Goal: Task Accomplishment & Management: Manage account settings

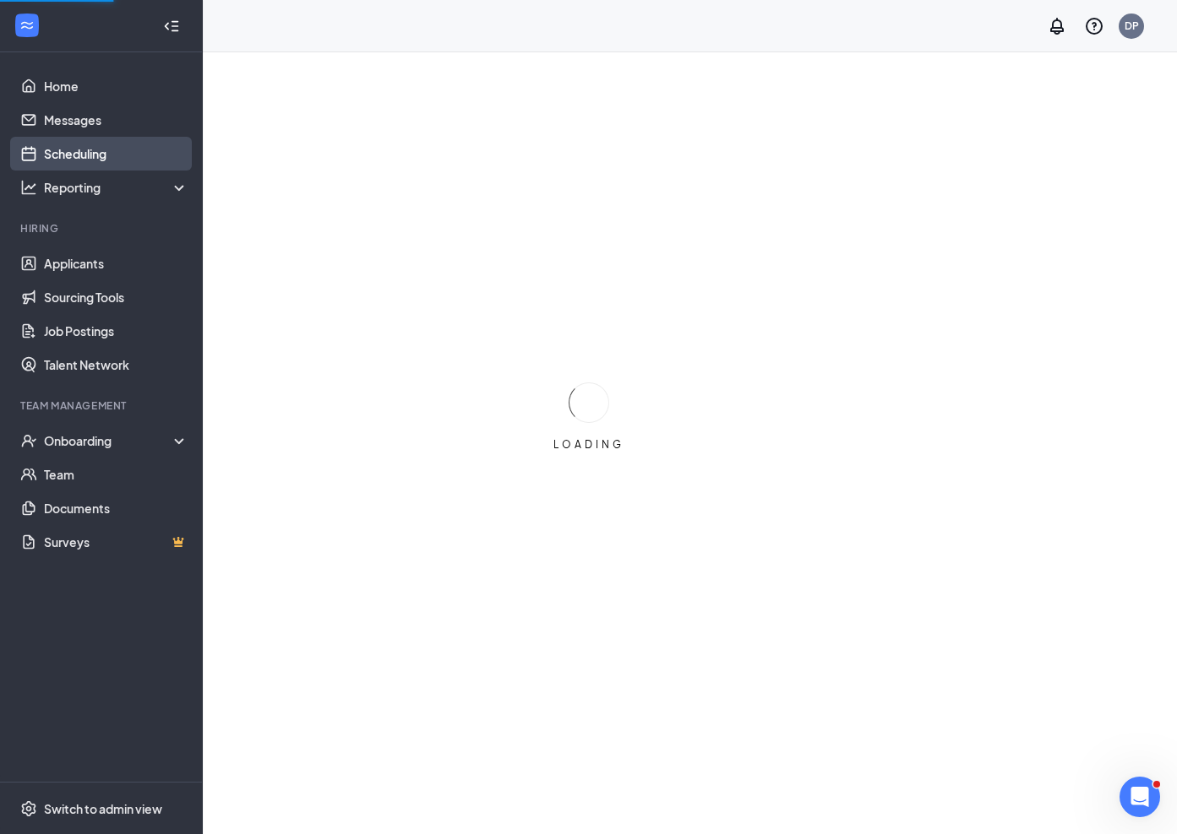
click at [95, 156] on link "Scheduling" at bounding box center [116, 154] width 144 height 34
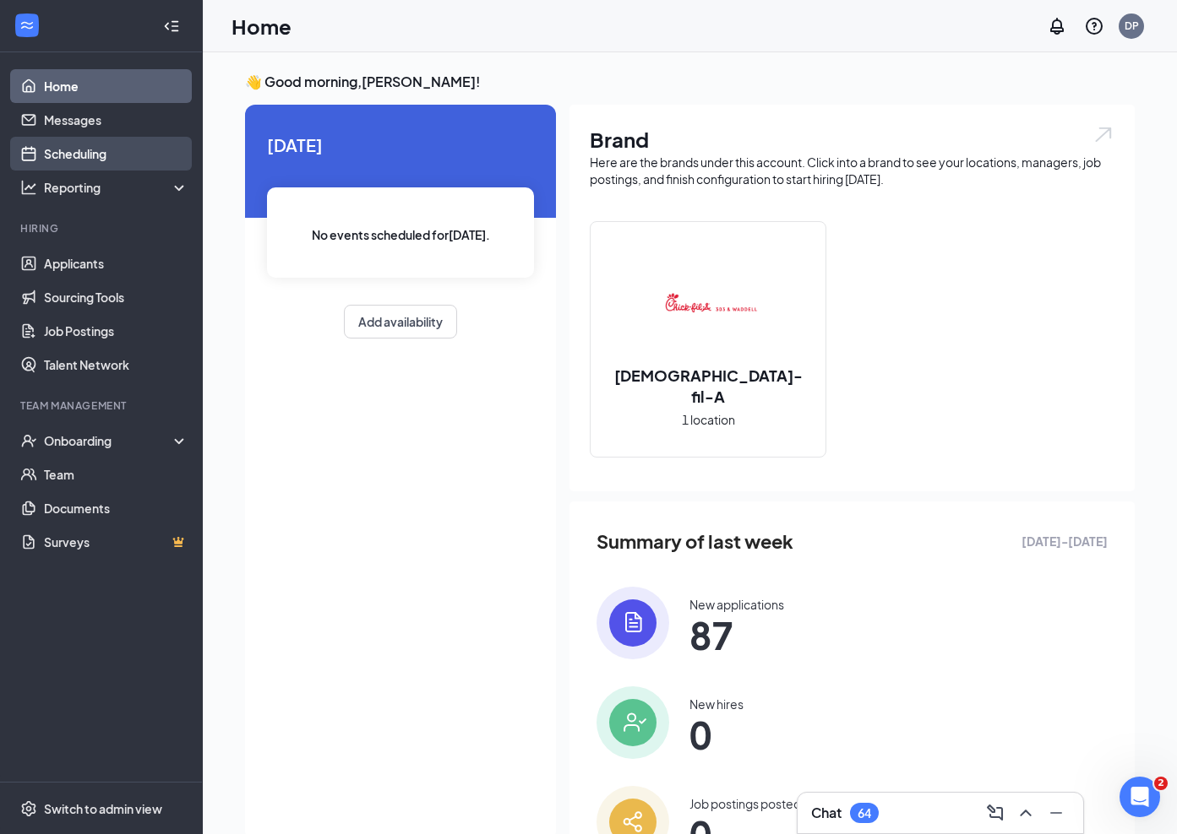
click at [89, 154] on link "Scheduling" at bounding box center [116, 154] width 144 height 34
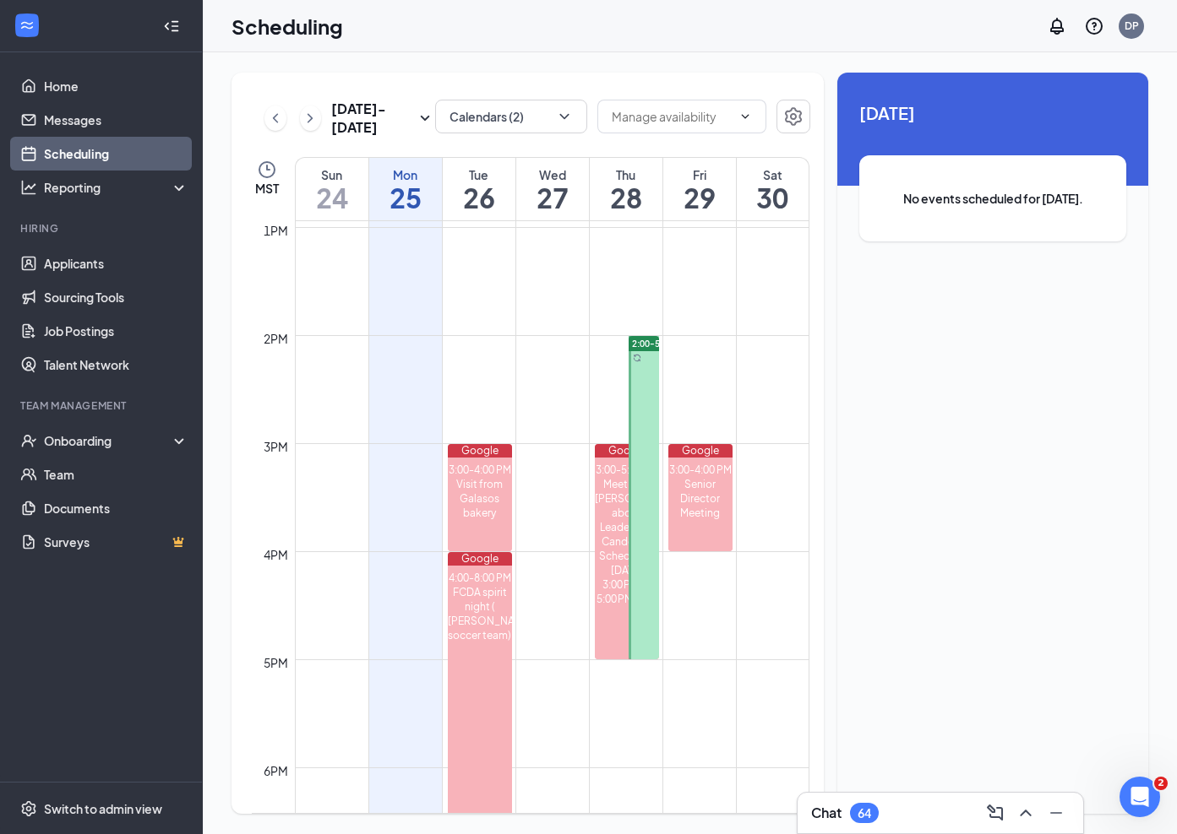
scroll to position [1404, 0]
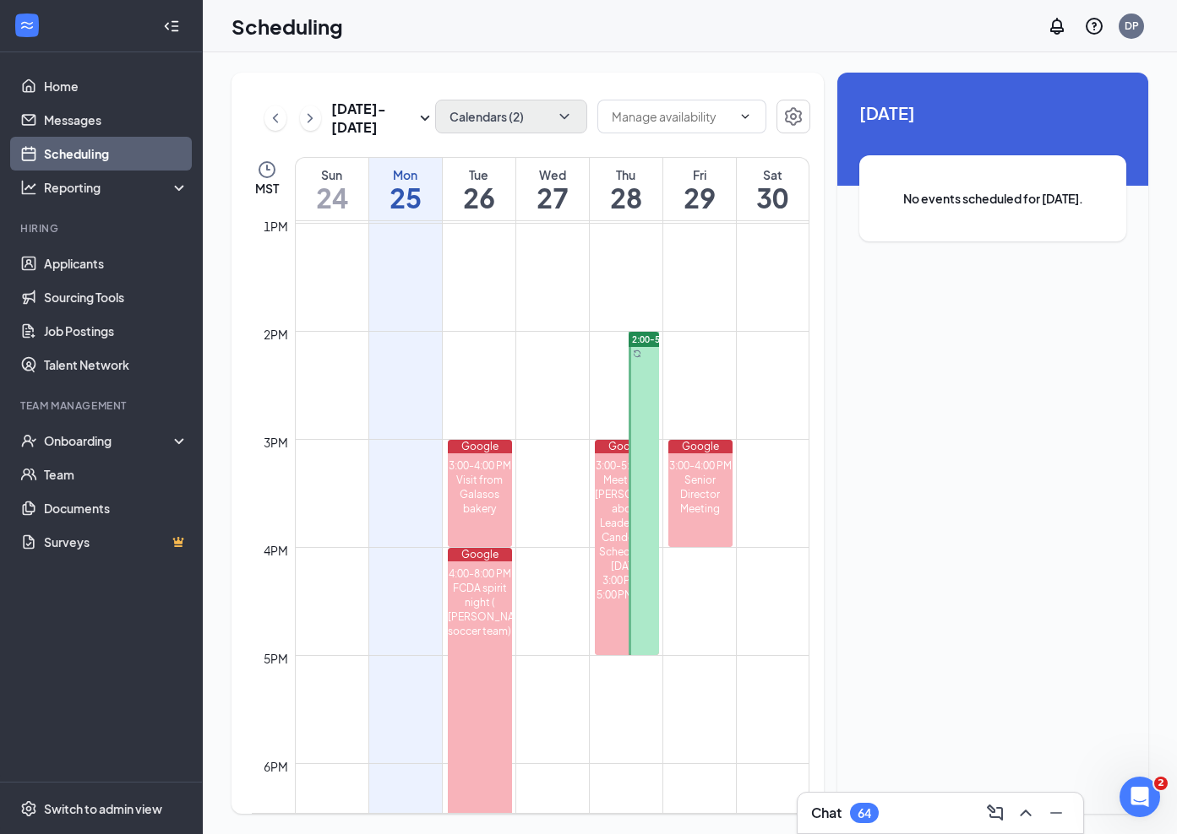
click at [534, 128] on button "Calendars (2)" at bounding box center [511, 117] width 152 height 34
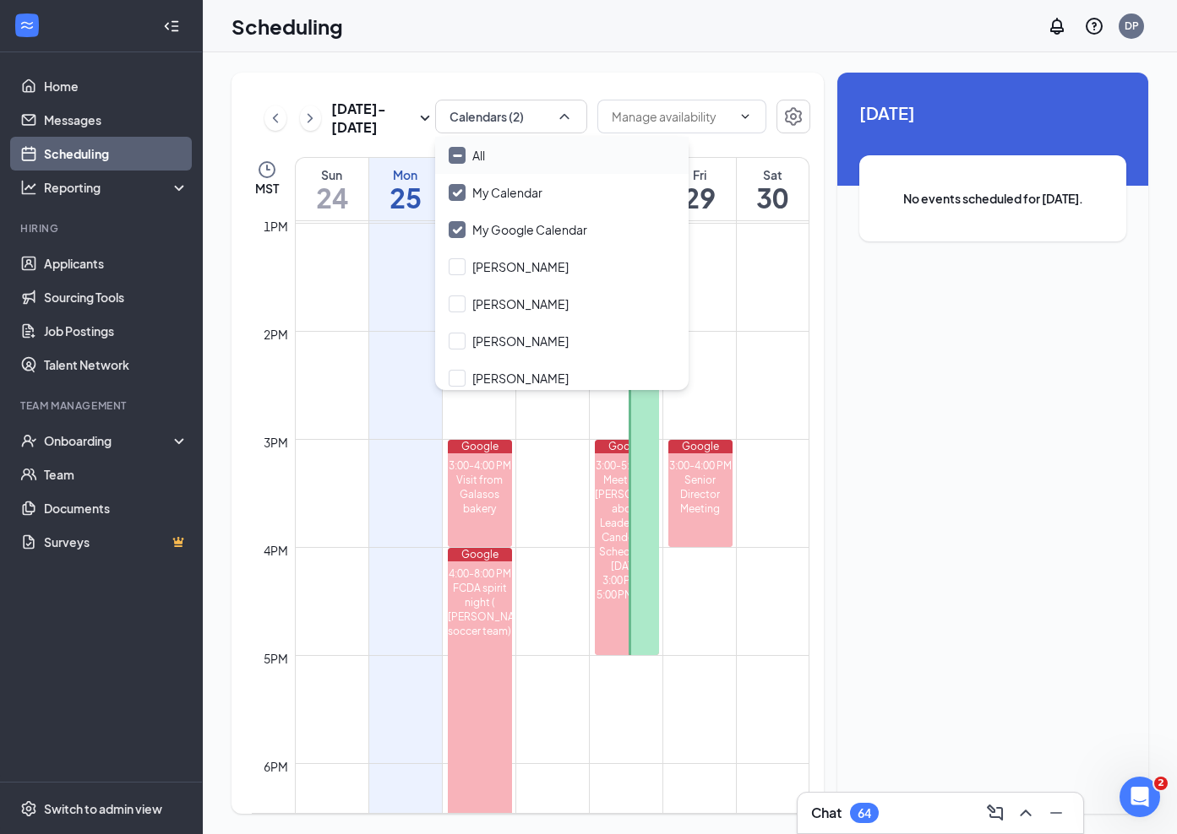
click at [454, 154] on input "All" at bounding box center [467, 155] width 36 height 17
checkbox input "true"
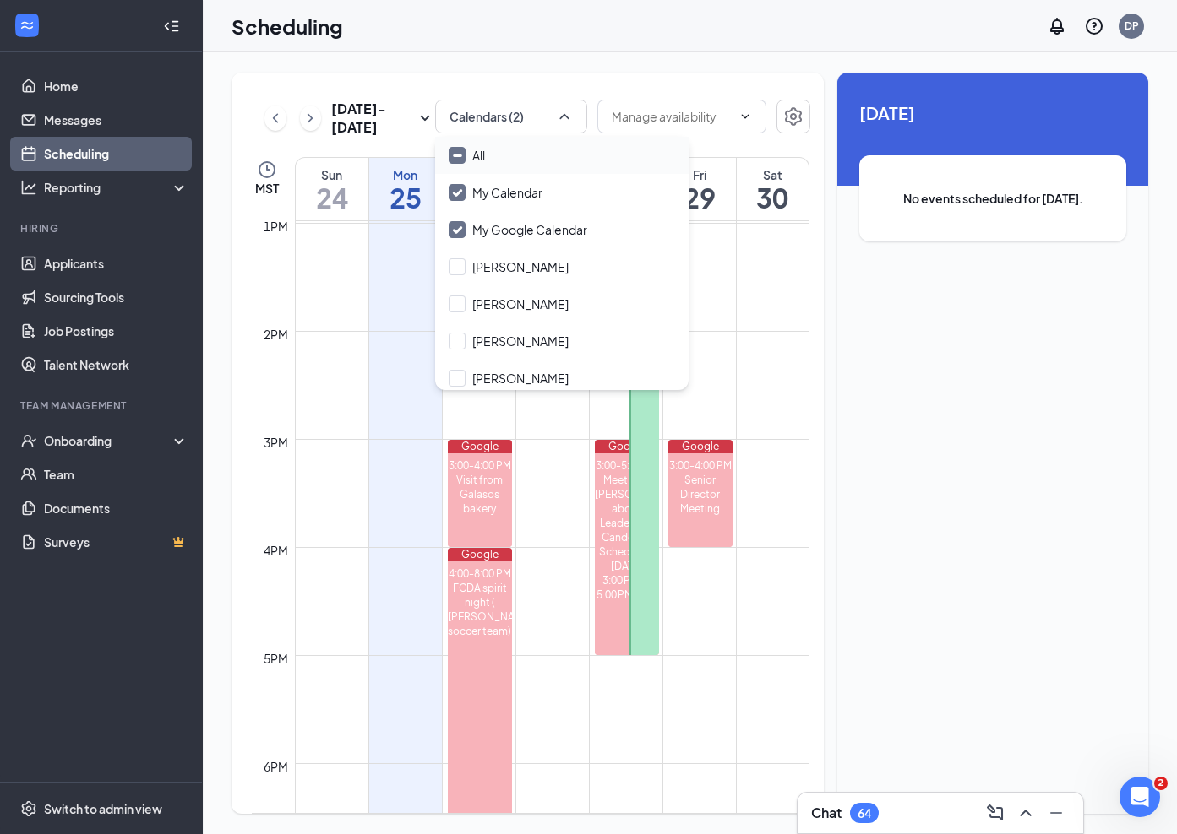
checkbox input "true"
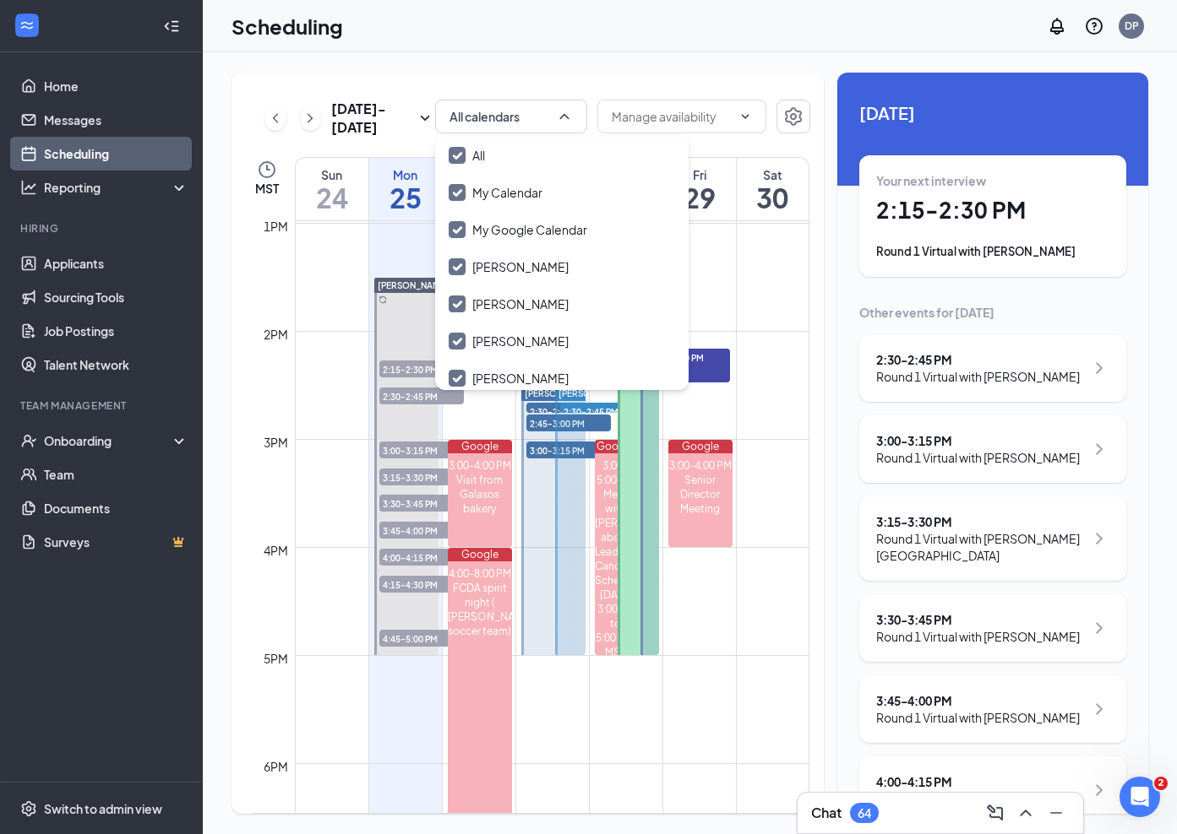
click at [364, 316] on td at bounding box center [552, 317] width 514 height 27
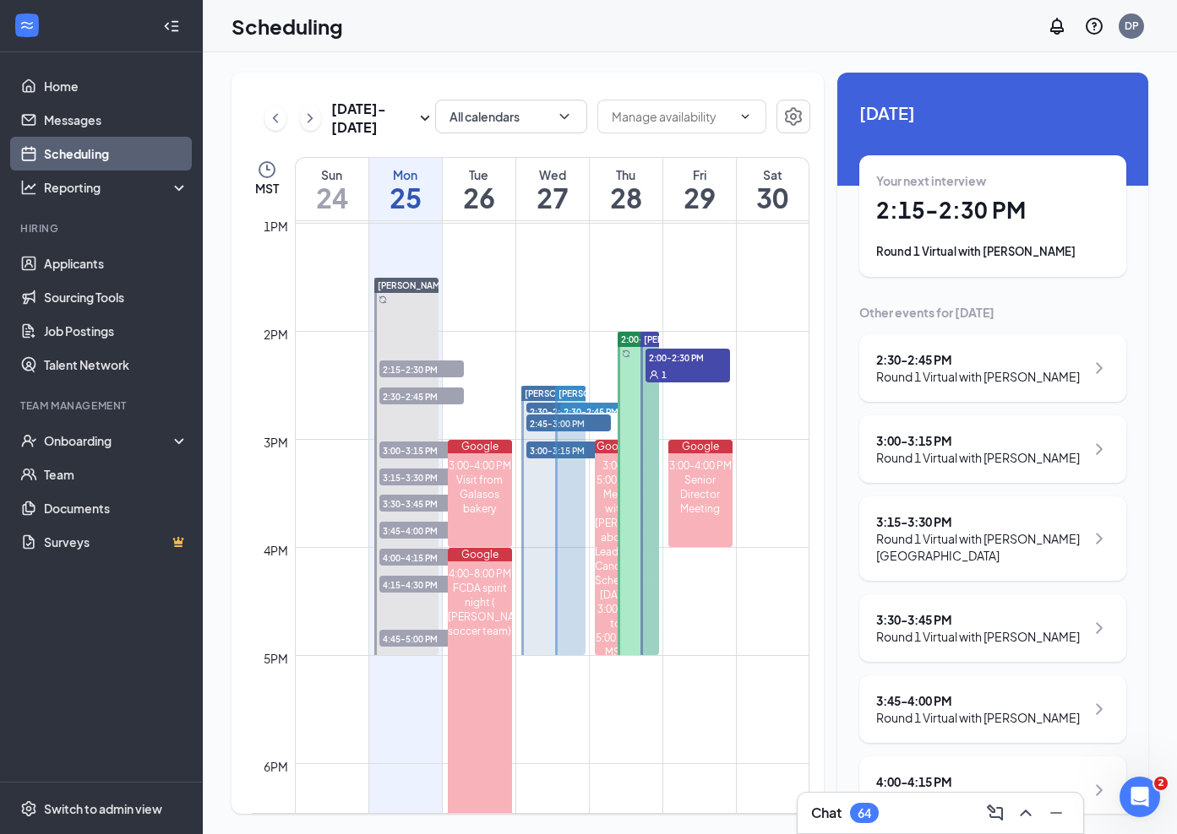
click at [774, 296] on td at bounding box center [552, 290] width 514 height 27
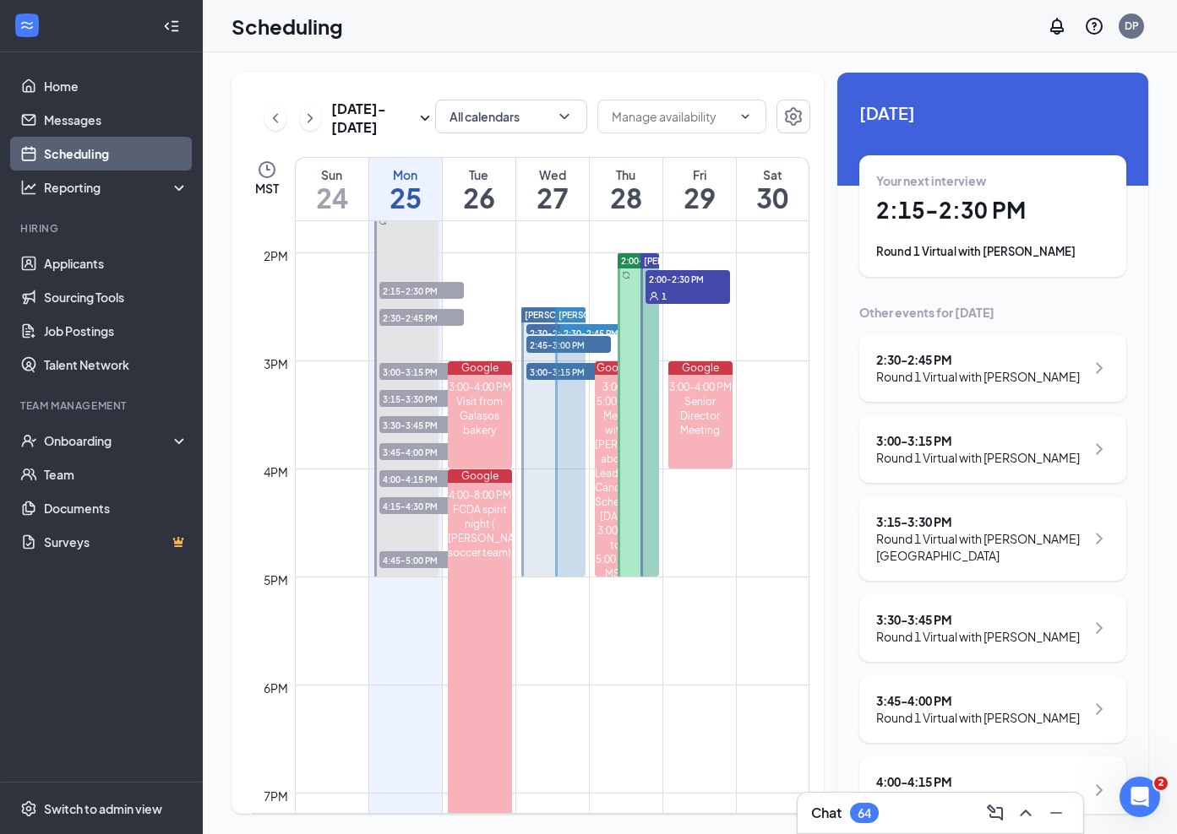
click at [684, 291] on div "1" at bounding box center [687, 295] width 84 height 17
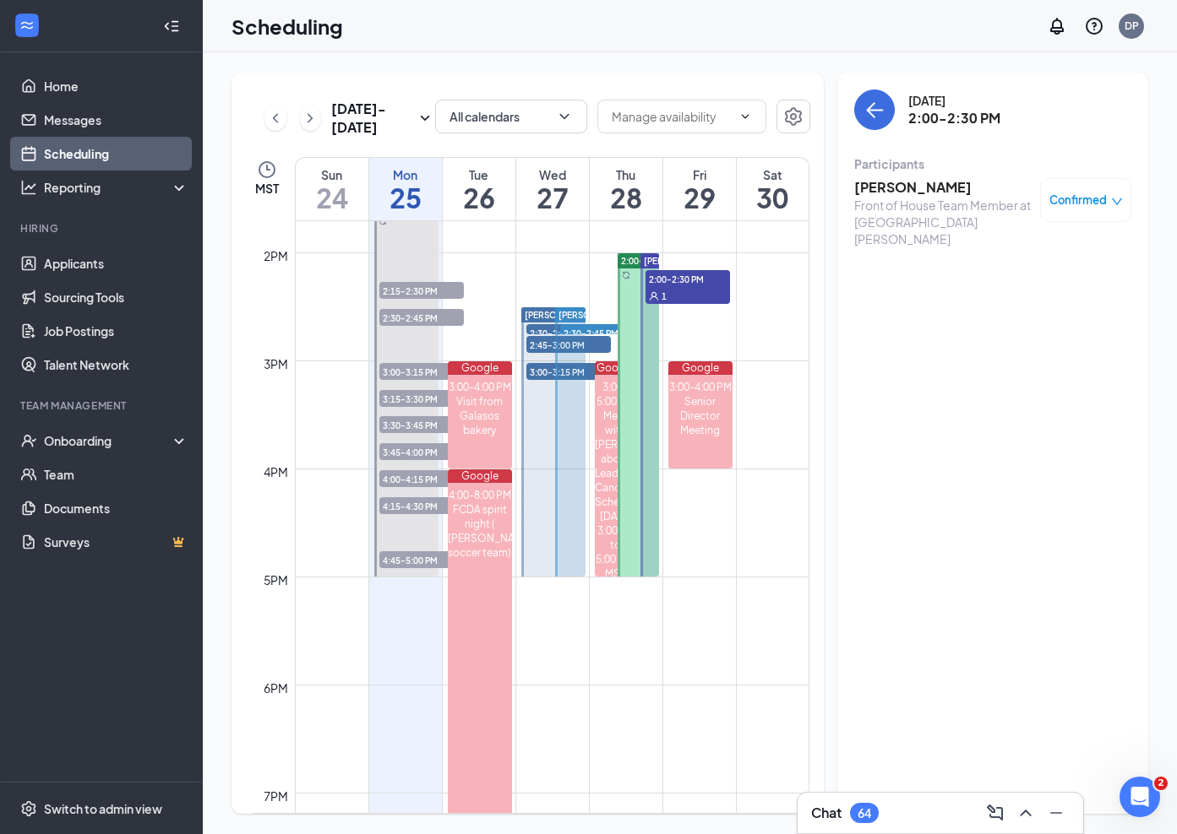
click at [540, 326] on span "2:30-2:45 PM" at bounding box center [568, 332] width 84 height 17
click at [599, 328] on span "2:30-2:45 PM" at bounding box center [602, 332] width 84 height 17
click at [588, 344] on span "2:45-3:00 PM" at bounding box center [568, 344] width 84 height 17
click at [575, 370] on div at bounding box center [570, 441] width 30 height 269
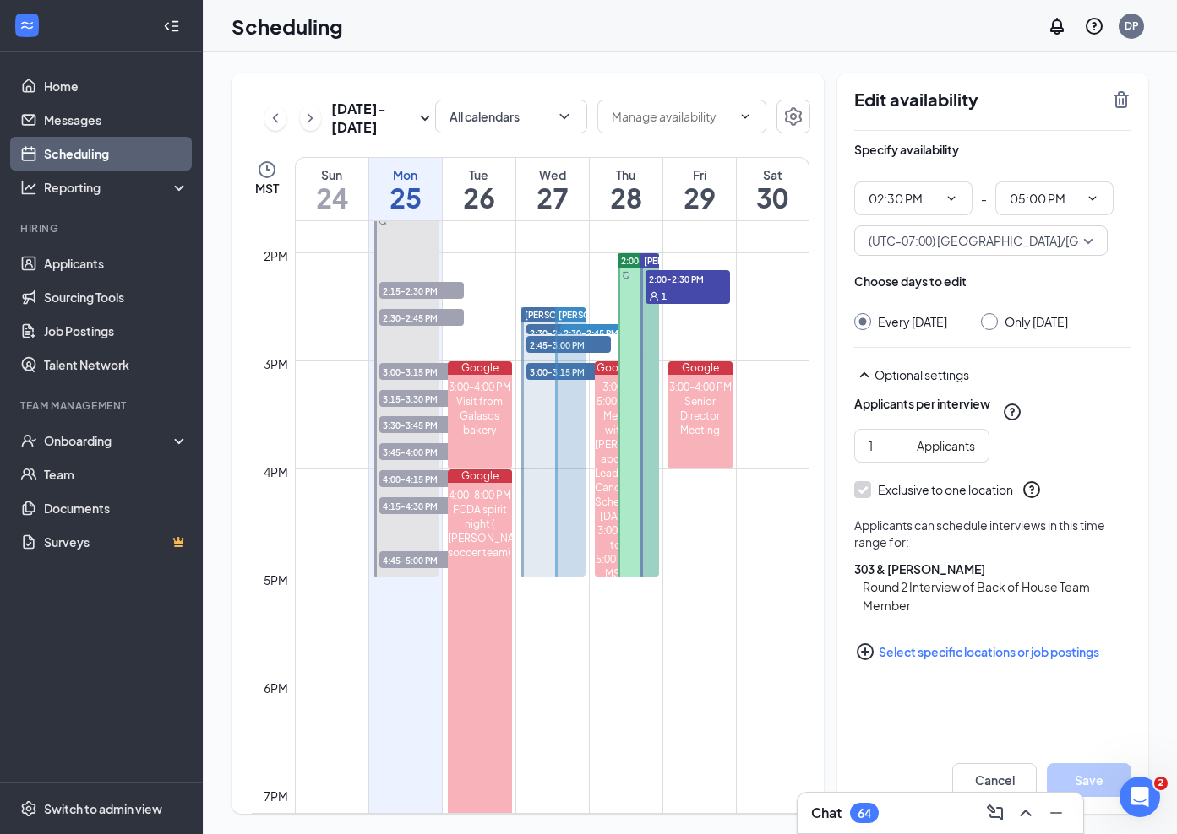
click at [530, 369] on span "3:00-3:15 PM" at bounding box center [568, 371] width 84 height 17
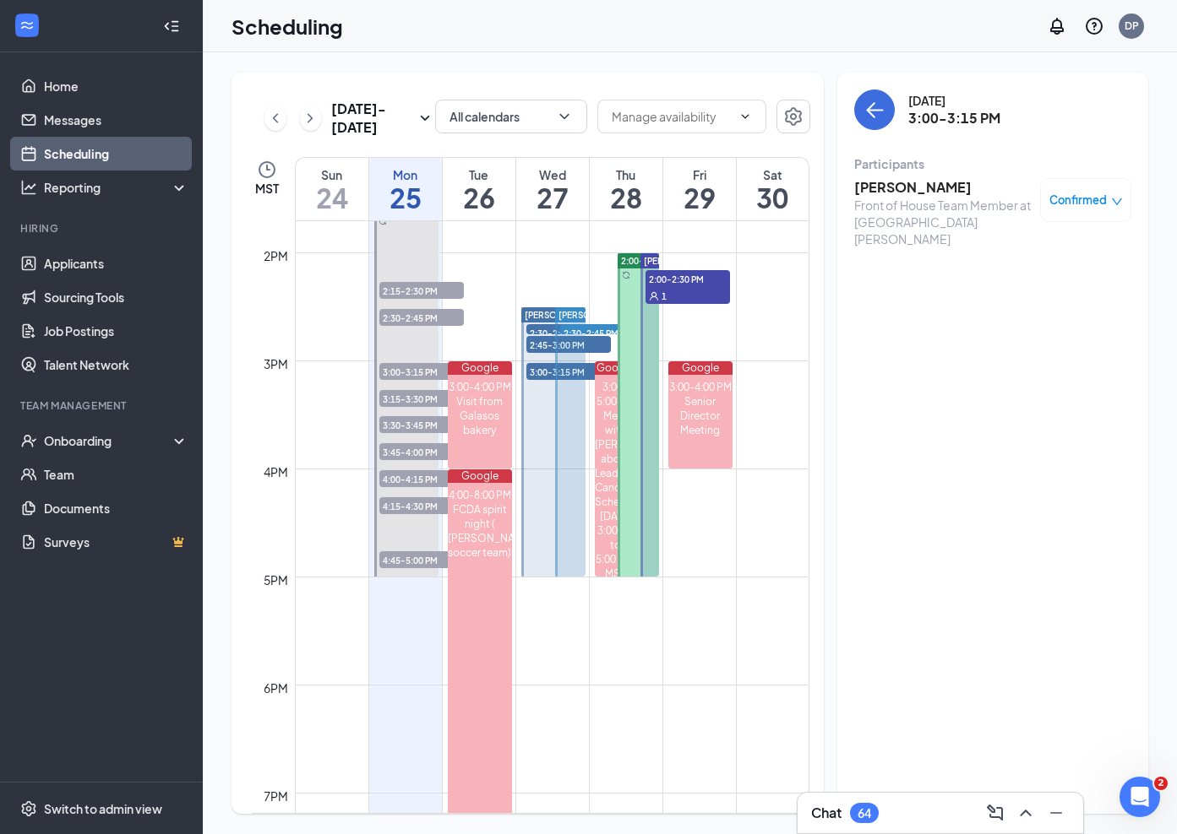
click at [538, 349] on span "2:45-3:00 PM" at bounding box center [568, 344] width 84 height 17
click at [525, 267] on td at bounding box center [552, 266] width 514 height 27
